Goal: Information Seeking & Learning: Learn about a topic

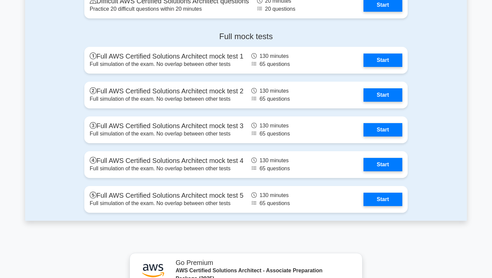
scroll to position [1824, 0]
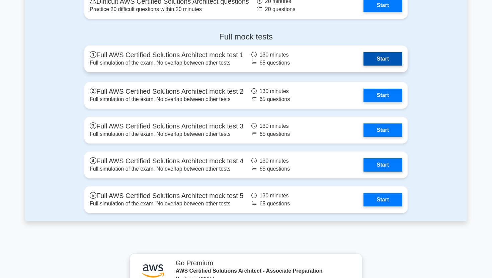
click at [378, 60] on link "Start" at bounding box center [382, 58] width 39 height 13
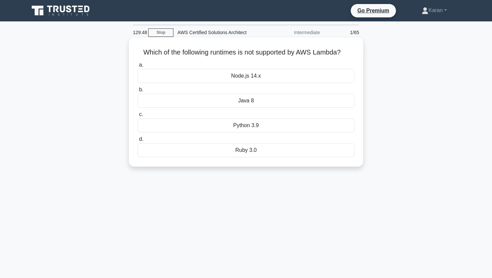
click at [303, 148] on div "Ruby 3.0" at bounding box center [245, 150] width 217 height 14
click at [137, 141] on input "d. Ruby 3.0" at bounding box center [137, 139] width 0 height 4
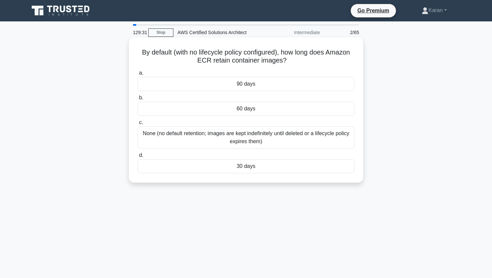
click at [299, 139] on div "None (no default retention; images are kept indefinitely until deleted or a lif…" at bounding box center [245, 137] width 217 height 22
click at [137, 125] on input "c. None (no default retention; images are kept indefinitely until deleted or a …" at bounding box center [137, 122] width 0 height 4
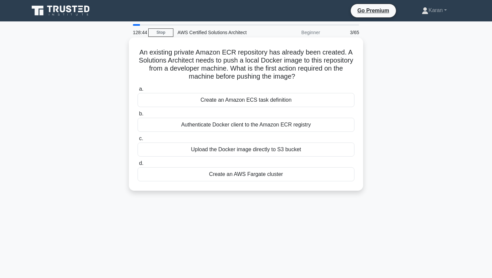
click at [288, 126] on div "Authenticate Docker client to the Amazon ECR registry" at bounding box center [245, 125] width 217 height 14
click at [137, 116] on input "b. Authenticate Docker client to the Amazon ECR registry" at bounding box center [137, 114] width 0 height 4
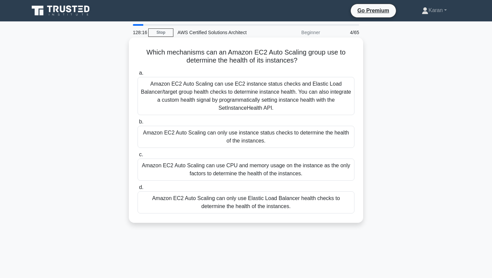
click at [288, 137] on div "Amazon EC2 Auto Scaling can only use instance status checks to determine the he…" at bounding box center [245, 137] width 217 height 22
click at [137, 124] on input "b. Amazon EC2 Auto Scaling can only use instance status checks to determine the…" at bounding box center [137, 122] width 0 height 4
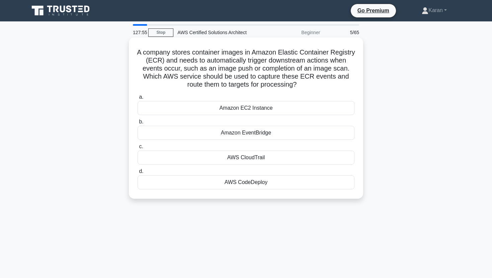
click at [288, 137] on div "Amazon EventBridge" at bounding box center [245, 133] width 217 height 14
click at [137, 124] on input "b. Amazon EventBridge" at bounding box center [137, 122] width 0 height 4
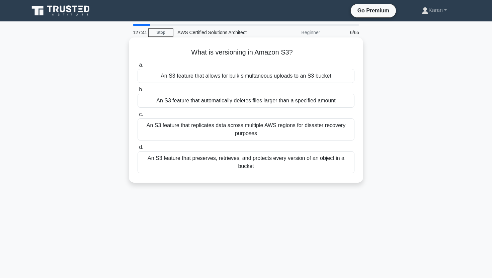
click at [288, 159] on div "An S3 feature that preserves, retrieves, and protects every version of an objec…" at bounding box center [245, 162] width 217 height 22
click at [137, 149] on input "d. An S3 feature that preserves, retrieves, and protects every version of an ob…" at bounding box center [137, 147] width 0 height 4
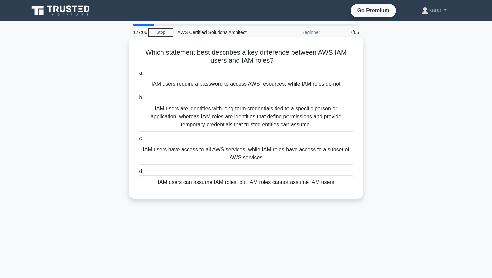
click at [271, 117] on div "IAM users are identities with long-term credentials tied to a specific person o…" at bounding box center [245, 117] width 217 height 30
click at [137, 100] on input "b. IAM users are identities with long-term credentials tied to a specific perso…" at bounding box center [137, 98] width 0 height 4
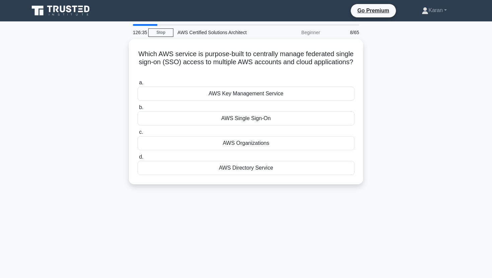
click at [271, 117] on div "AWS Single Sign-On" at bounding box center [245, 118] width 217 height 14
click at [137, 110] on input "b. AWS Single Sign-On" at bounding box center [137, 107] width 0 height 4
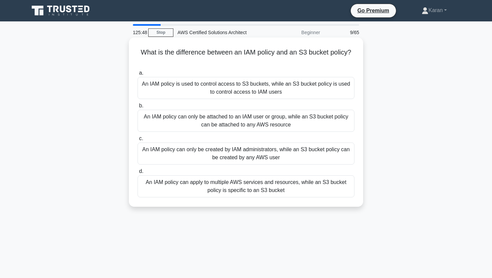
click at [266, 189] on div "An IAM policy can apply to multiple AWS services and resources, while an S3 buc…" at bounding box center [245, 186] width 217 height 22
click at [137, 174] on input "d. An IAM policy can apply to multiple AWS services and resources, while an S3 …" at bounding box center [137, 171] width 0 height 4
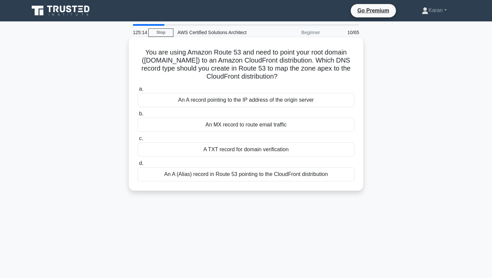
click at [271, 172] on div "An A (Alias) record in Route 53 pointing to the CloudFront distribution" at bounding box center [245, 174] width 217 height 14
click at [137, 166] on input "d. An A (Alias) record in Route 53 pointing to the CloudFront distribution" at bounding box center [137, 163] width 0 height 4
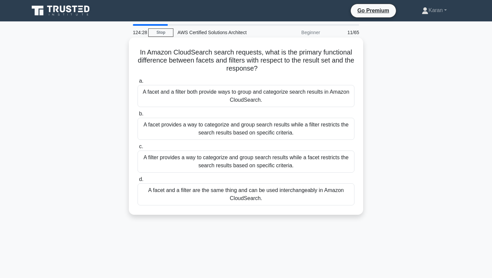
click at [262, 127] on div "A facet provides a way to categorize and group search results while a filter re…" at bounding box center [245, 129] width 217 height 22
click at [137, 116] on input "b. A facet provides a way to categorize and group search results while a filter…" at bounding box center [137, 114] width 0 height 4
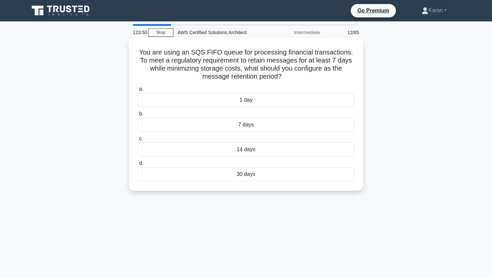
click at [263, 127] on div "7 days" at bounding box center [245, 125] width 217 height 14
click at [137, 116] on input "b. 7 days" at bounding box center [137, 114] width 0 height 4
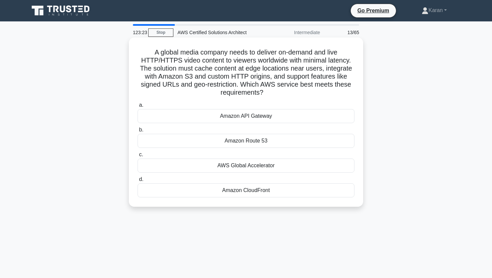
click at [234, 190] on div "Amazon CloudFront" at bounding box center [245, 190] width 217 height 14
click at [137, 182] on input "d. Amazon CloudFront" at bounding box center [137, 179] width 0 height 4
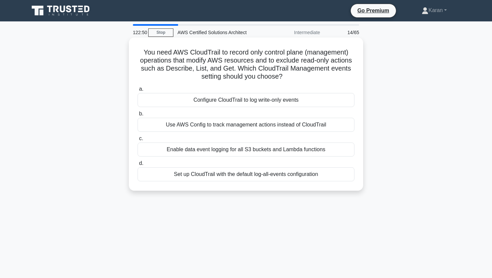
click at [215, 102] on div "Configure CloudTrail to log write-only events" at bounding box center [245, 100] width 217 height 14
click at [137, 91] on input "a. Configure CloudTrail to log write-only events" at bounding box center [137, 89] width 0 height 4
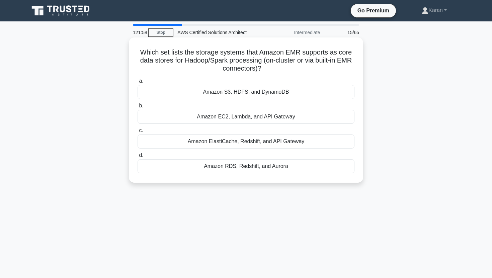
click at [217, 90] on div "Amazon S3, HDFS, and DynamoDB" at bounding box center [245, 92] width 217 height 14
click at [137, 83] on input "a. Amazon S3, HDFS, and DynamoDB" at bounding box center [137, 81] width 0 height 4
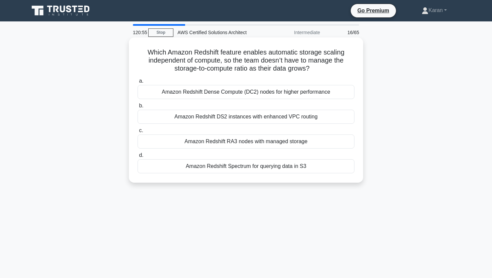
click at [216, 139] on div "Amazon Redshift RA3 nodes with managed storage" at bounding box center [245, 141] width 217 height 14
click at [137, 133] on input "c. Amazon Redshift RA3 nodes with managed storage" at bounding box center [137, 130] width 0 height 4
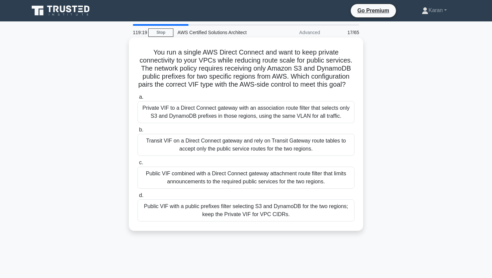
click at [197, 217] on div "Public VIF with a public prefixes filter selecting S3 and DynamoDB for the two …" at bounding box center [245, 210] width 217 height 22
click at [137, 198] on input "d. Public VIF with a public prefixes filter selecting S3 and DynamoDB for the t…" at bounding box center [137, 195] width 0 height 4
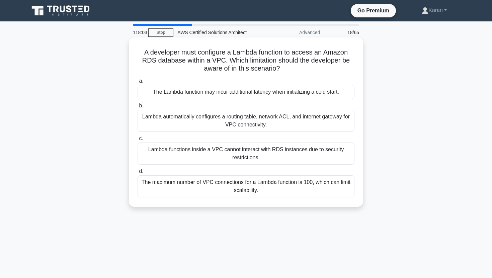
click at [207, 93] on div "The Lambda function may incur additional latency when initializing a cold start." at bounding box center [245, 92] width 217 height 14
click at [137, 83] on input "a. The Lambda function may incur additional latency when initializing a cold st…" at bounding box center [137, 81] width 0 height 4
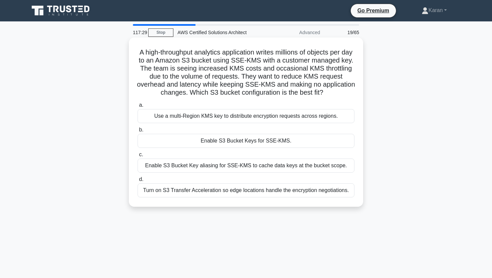
click at [190, 141] on div "Enable S3 Bucket Keys for SSE-KMS." at bounding box center [245, 141] width 217 height 14
click at [137, 132] on input "b. Enable S3 Bucket Keys for SSE-KMS." at bounding box center [137, 130] width 0 height 4
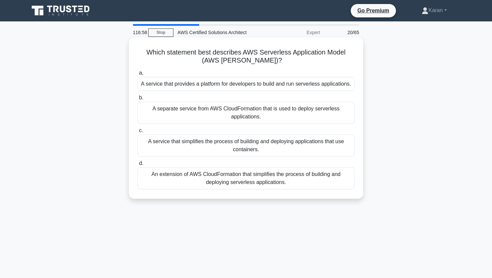
click at [254, 85] on div "A service that provides a platform for developers to build and run serverless a…" at bounding box center [245, 84] width 217 height 14
click at [137, 75] on input "a. A service that provides a platform for developers to build and run serverles…" at bounding box center [137, 73] width 0 height 4
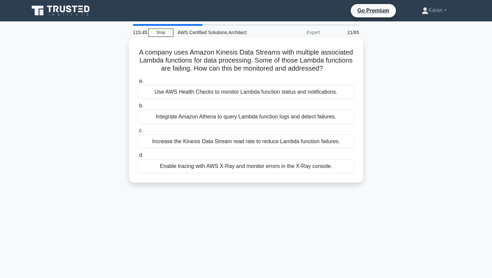
click at [232, 116] on div "Integrate Amazon Athena to query Lambda function logs and detect failures." at bounding box center [245, 117] width 217 height 14
click at [137, 108] on input "b. Integrate Amazon Athena to query Lambda function logs and detect failures." at bounding box center [137, 106] width 0 height 4
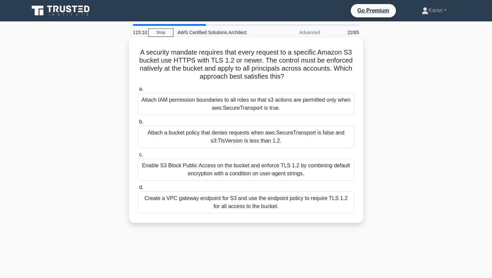
click at [220, 136] on div "Attach a bucket policy that denies requests when aws:SecureTransport is false a…" at bounding box center [245, 137] width 217 height 22
click at [137, 124] on input "b. Attach a bucket policy that denies requests when aws:SecureTransport is fals…" at bounding box center [137, 122] width 0 height 4
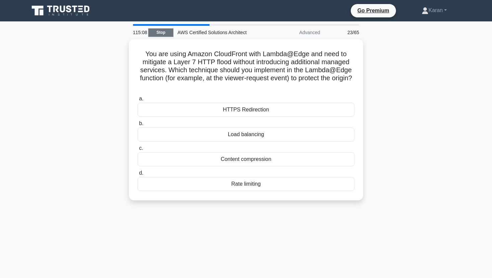
click at [164, 30] on link "Stop" at bounding box center [160, 32] width 25 height 8
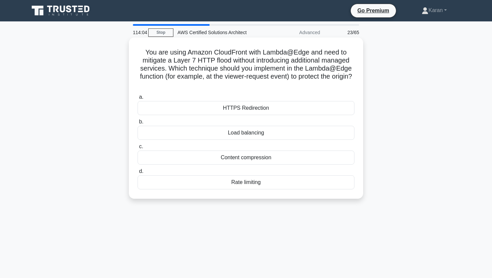
click at [250, 185] on div "Rate limiting" at bounding box center [245, 182] width 217 height 14
click at [137, 174] on input "d. Rate limiting" at bounding box center [137, 171] width 0 height 4
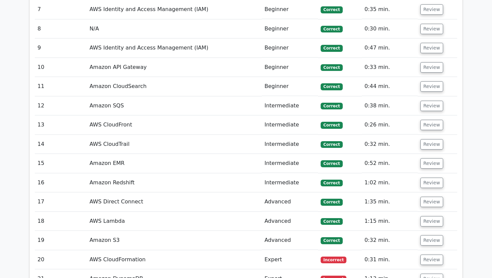
scroll to position [1378, 0]
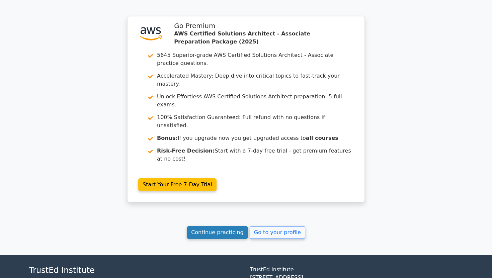
click at [212, 226] on link "Continue practicing" at bounding box center [217, 232] width 61 height 13
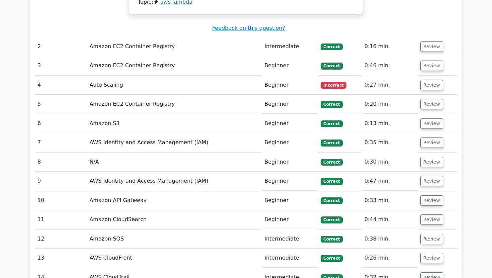
scroll to position [896, 0]
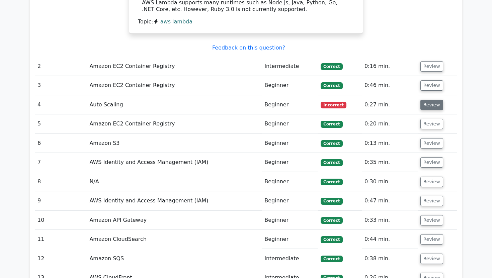
click at [432, 100] on button "Review" at bounding box center [431, 105] width 23 height 10
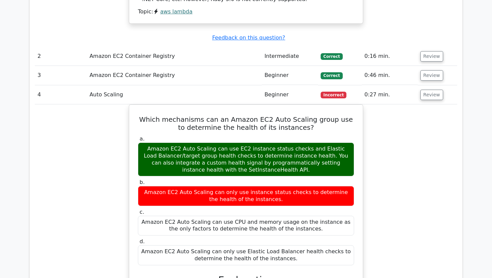
scroll to position [908, 0]
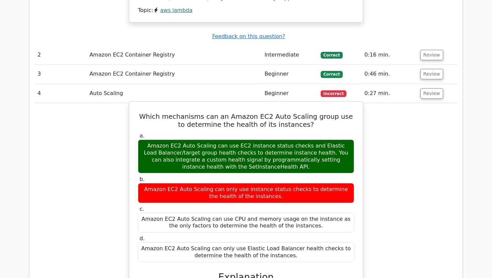
click at [222, 143] on div "a. Amazon EC2 Auto Scaling can use EC2 instance status checks and Elastic Load …" at bounding box center [246, 197] width 224 height 132
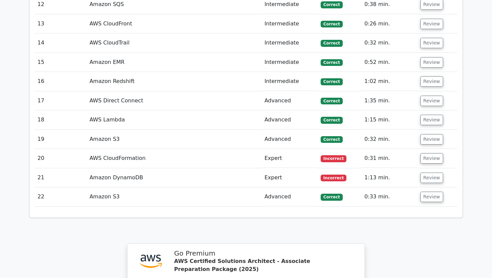
scroll to position [1462, 0]
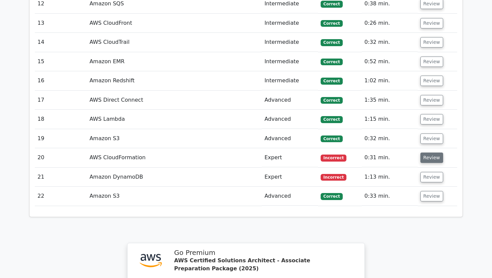
click at [435, 152] on button "Review" at bounding box center [431, 157] width 23 height 10
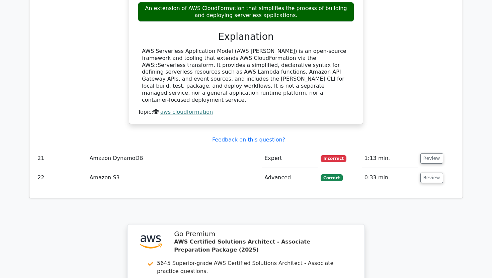
scroll to position [1761, 0]
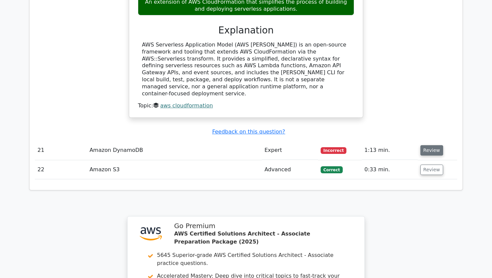
click at [427, 145] on button "Review" at bounding box center [431, 150] width 23 height 10
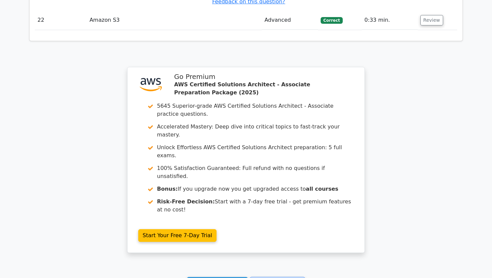
scroll to position [2232, 0]
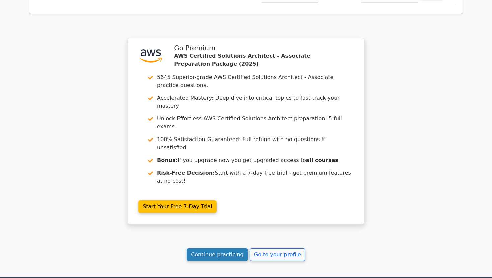
click at [221, 248] on link "Continue practicing" at bounding box center [217, 254] width 61 height 13
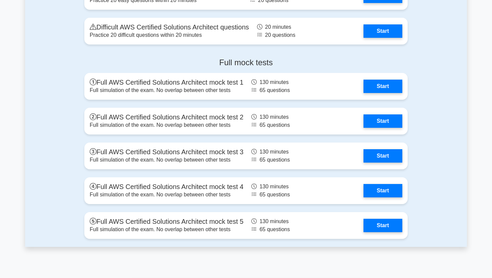
scroll to position [1915, 0]
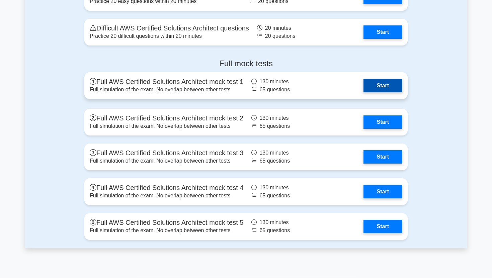
click at [378, 86] on link "Start" at bounding box center [382, 85] width 39 height 13
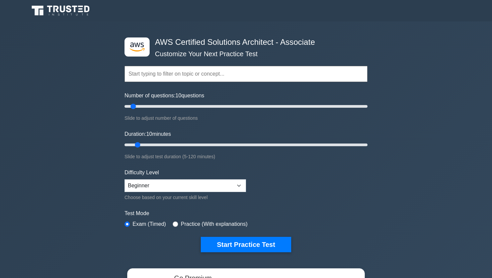
select select "beginner"
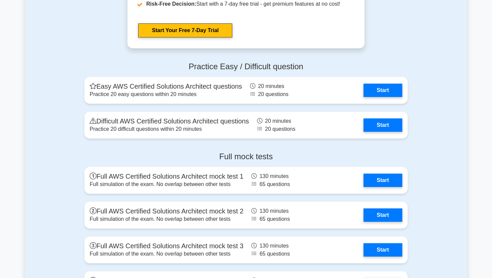
scroll to position [1824, 0]
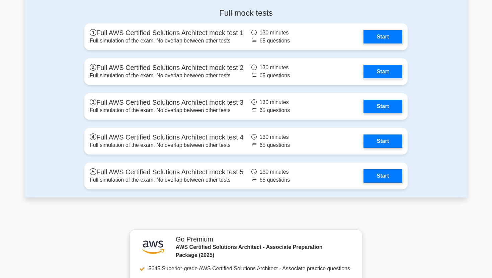
scroll to position [1964, 0]
